Goal: Task Accomplishment & Management: Use online tool/utility

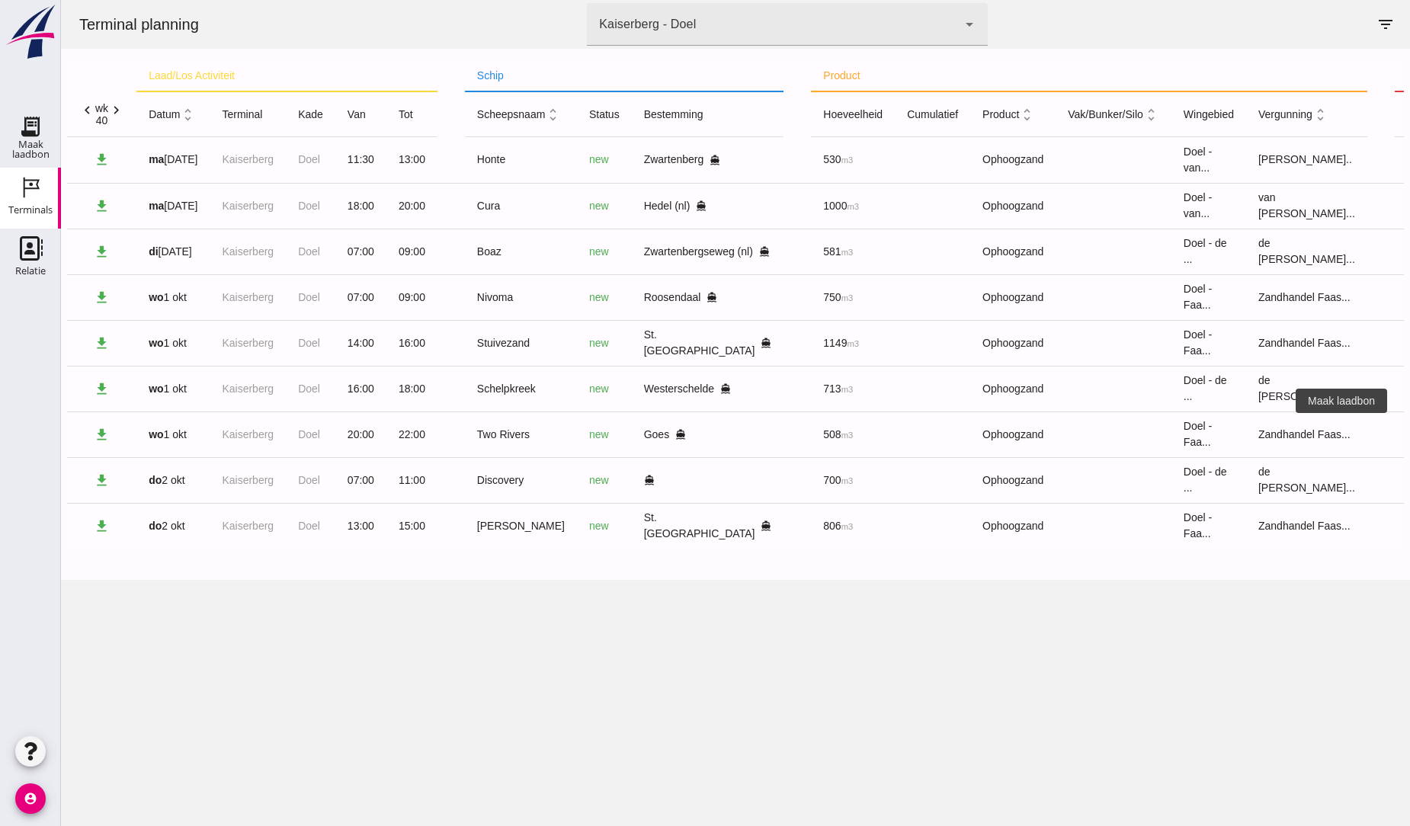
click at [1409, 434] on icon "receipt_long" at bounding box center [1422, 434] width 14 height 14
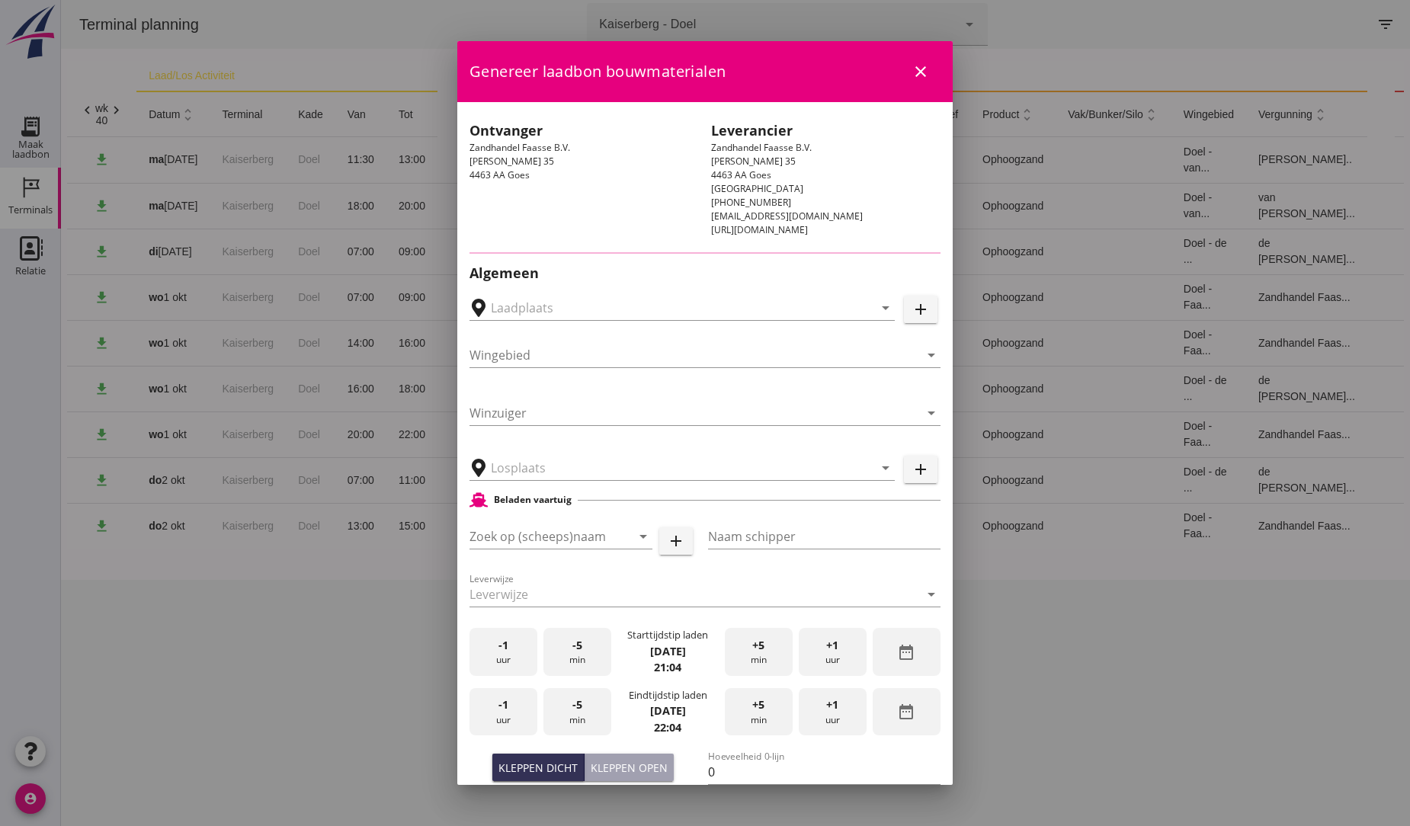
type input "Faasse depot Goes, Goes"
type input "Two Rivers"
type input "[PERSON_NAME]"
type input "539"
type input "Ophoogzand (6120)"
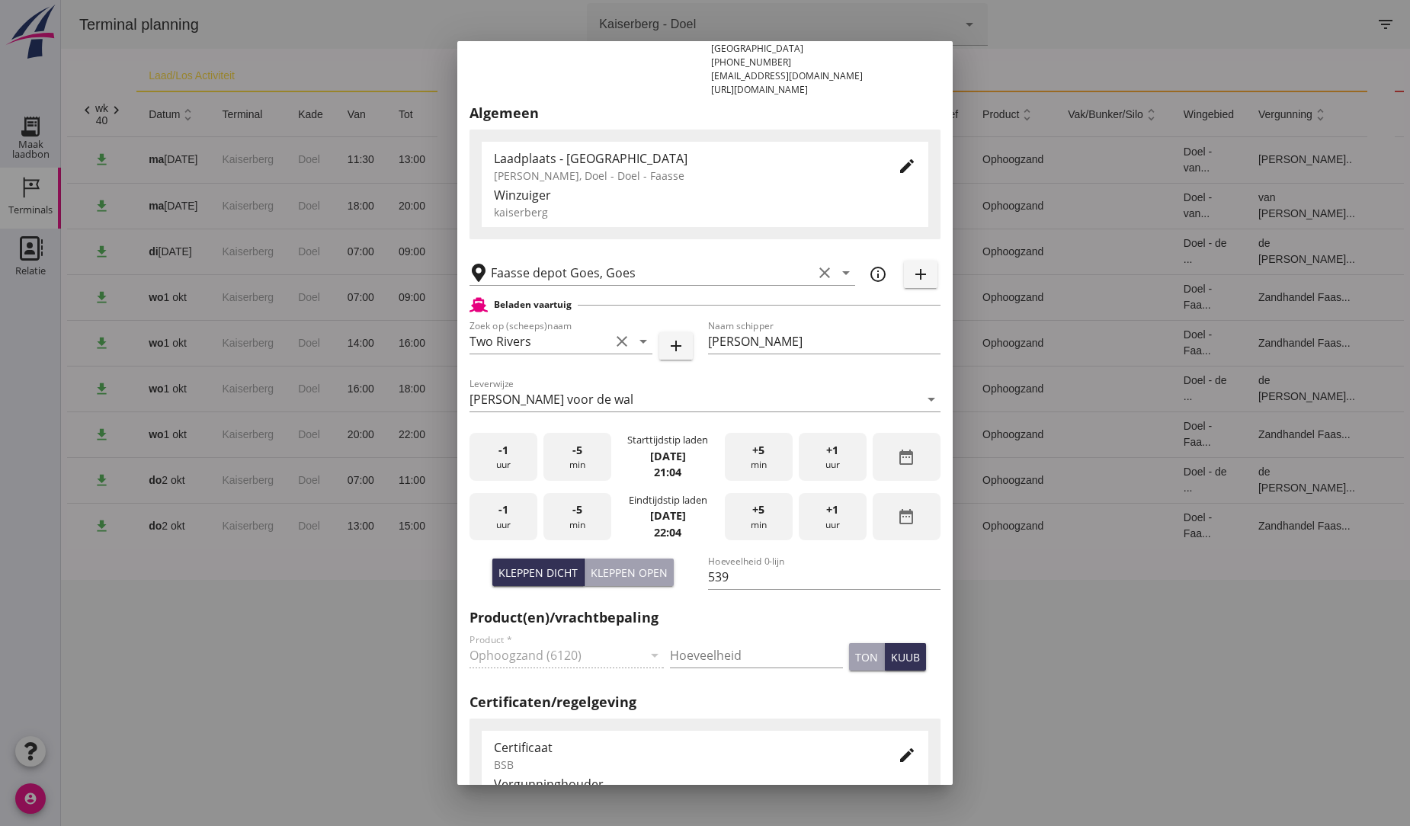
scroll to position [169, 0]
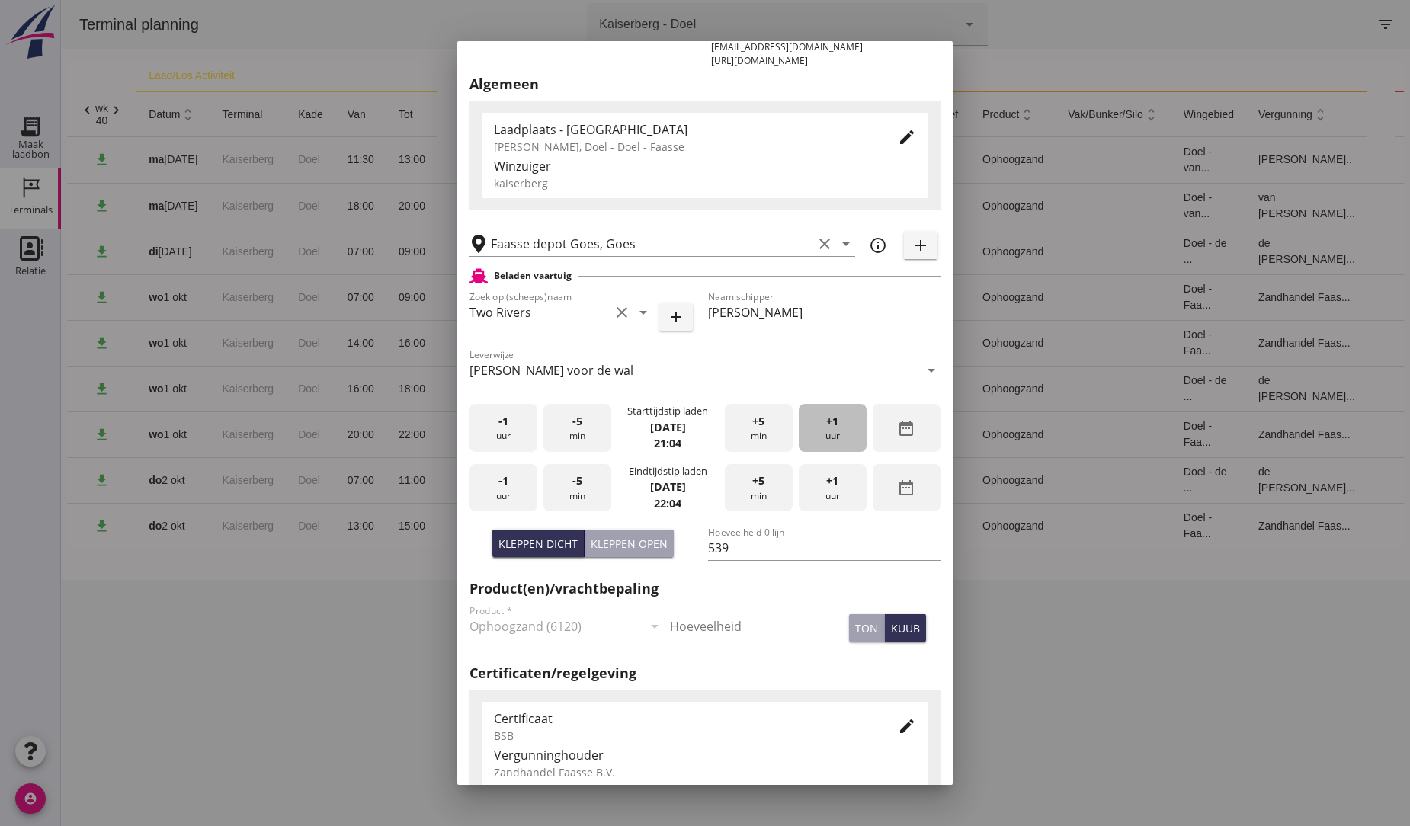
click at [826, 422] on span "+1" at bounding box center [832, 421] width 12 height 17
click at [824, 495] on div "+1 uur" at bounding box center [833, 488] width 68 height 48
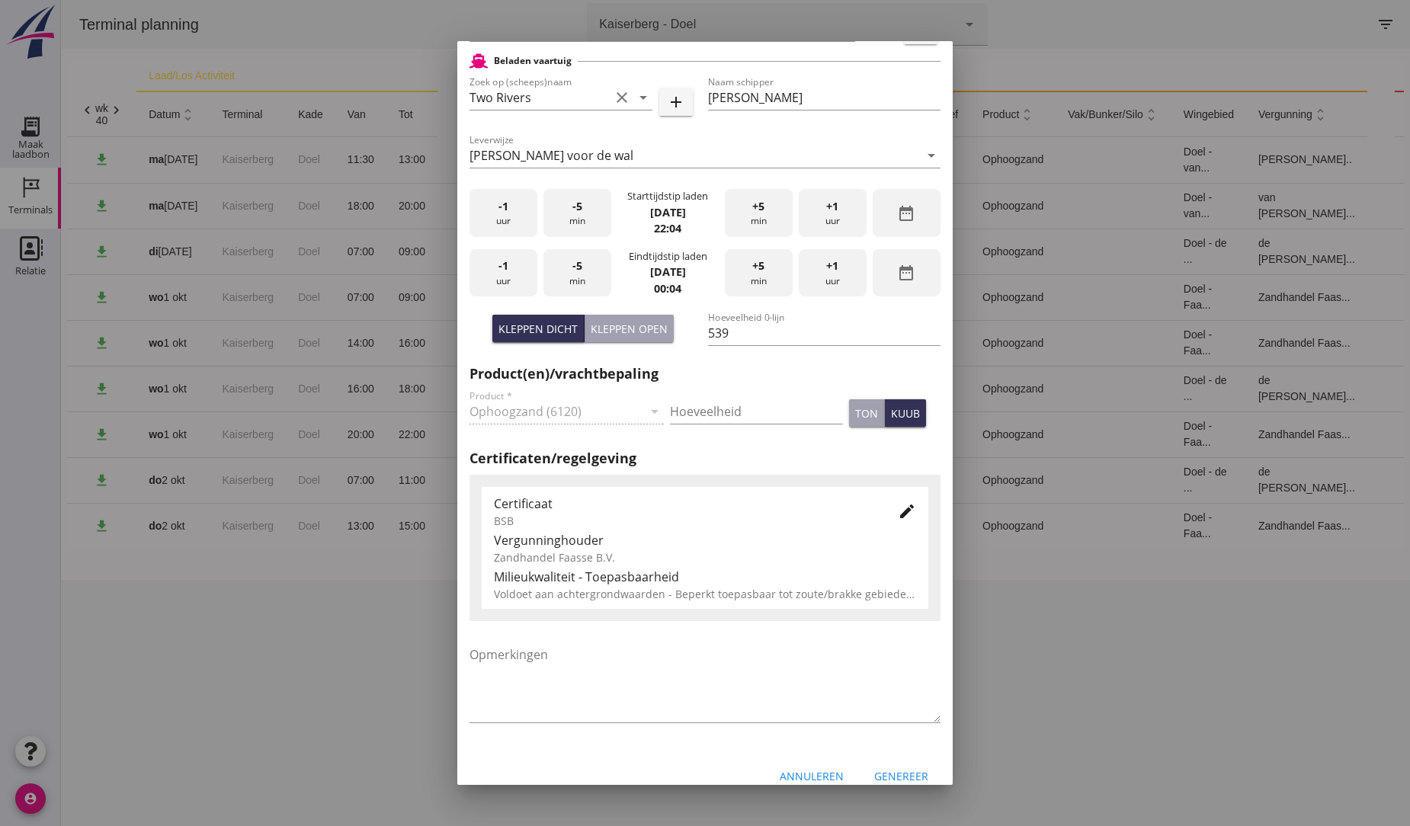
scroll to position [404, 0]
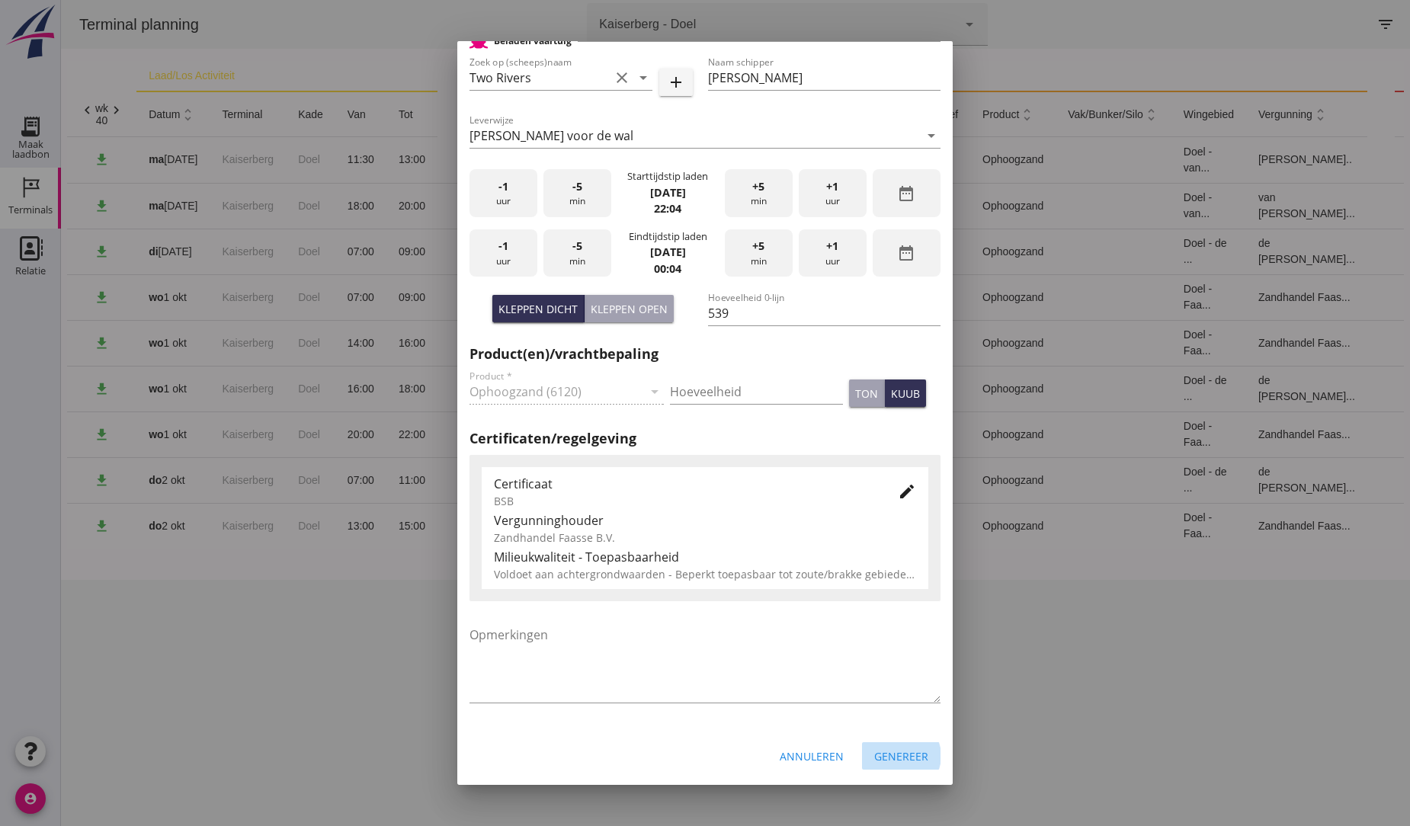
click at [889, 754] on div "Genereer" at bounding box center [901, 756] width 54 height 16
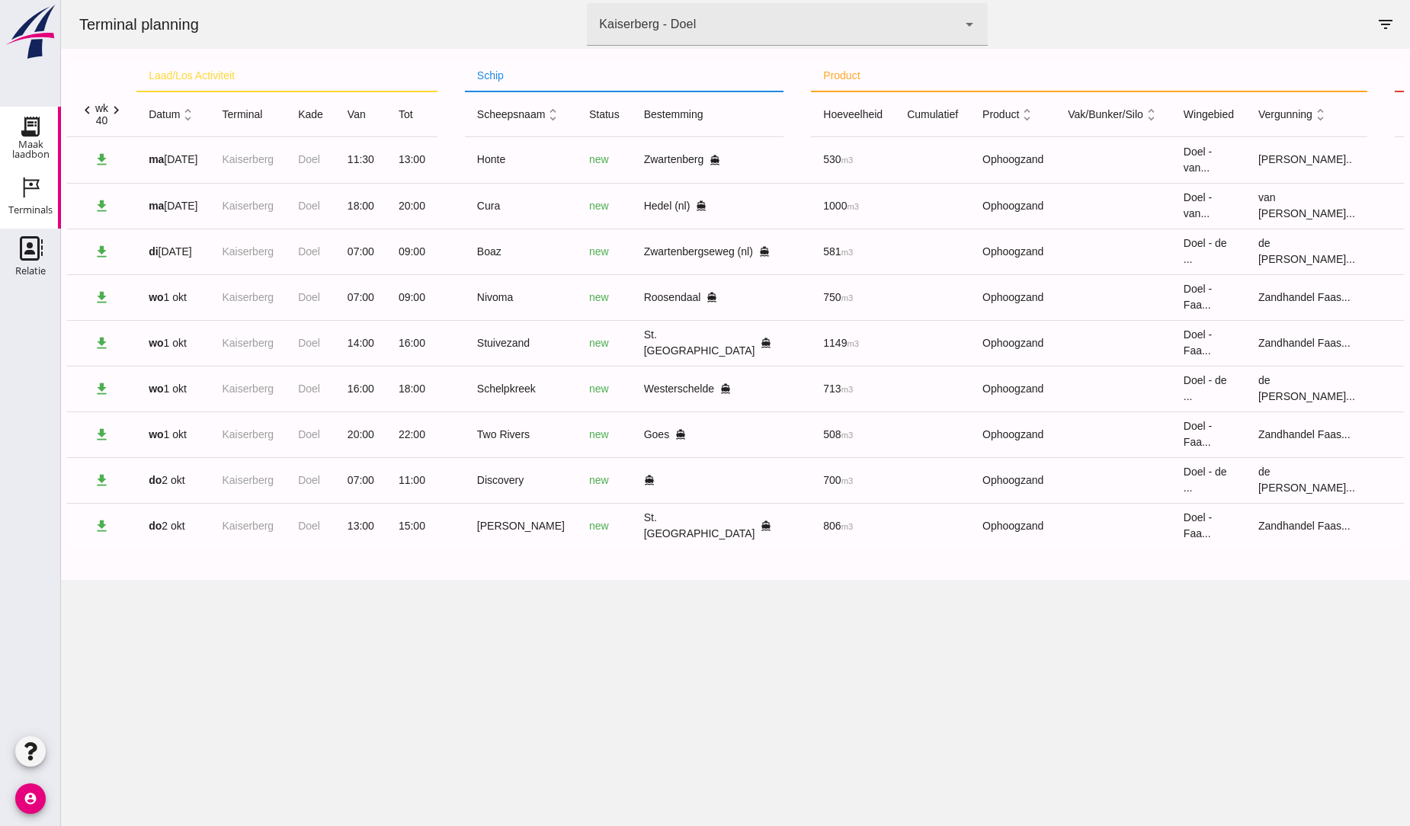
click at [40, 126] on icon "Maak laadbon" at bounding box center [30, 126] width 24 height 24
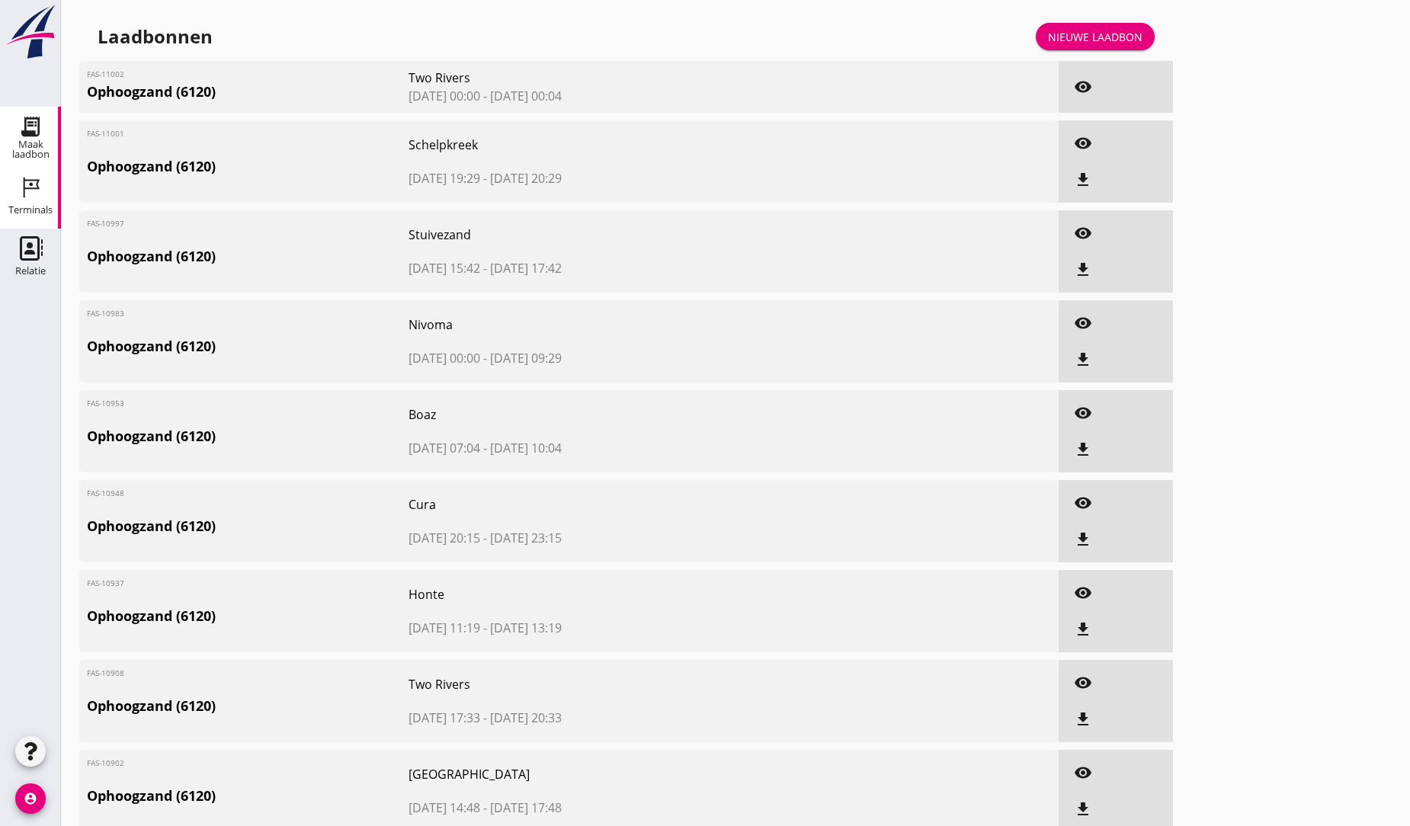
click at [34, 191] on icon "Terminals" at bounding box center [30, 187] width 24 height 24
